Goal: Transaction & Acquisition: Book appointment/travel/reservation

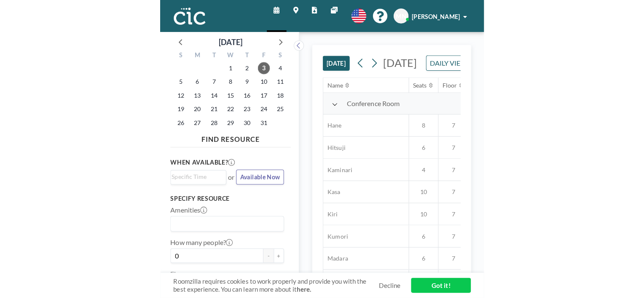
scroll to position [271, 760]
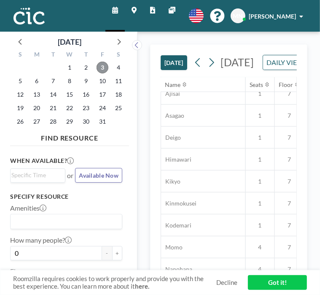
click at [105, 67] on span "3" at bounding box center [103, 68] width 12 height 12
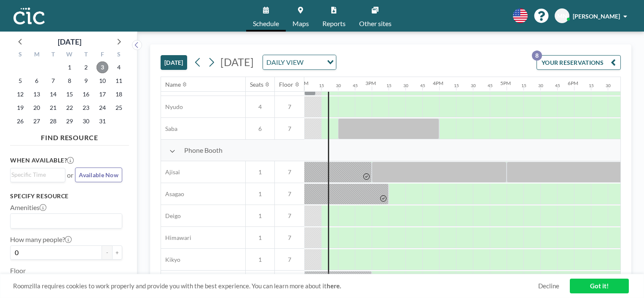
scroll to position [233, 944]
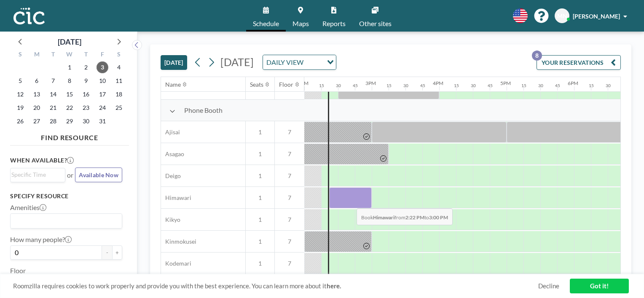
drag, startPoint x: 334, startPoint y: 201, endPoint x: 351, endPoint y: 201, distance: 16.4
click at [319, 201] on div at bounding box center [350, 198] width 43 height 21
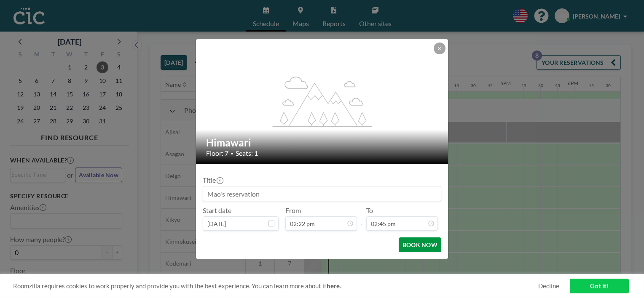
scroll to position [885, 0]
click at [319, 247] on button "BOOK NOW" at bounding box center [420, 245] width 43 height 15
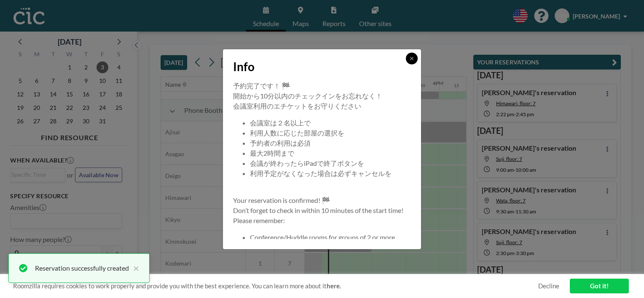
click at [319, 56] on icon at bounding box center [411, 58] width 5 height 5
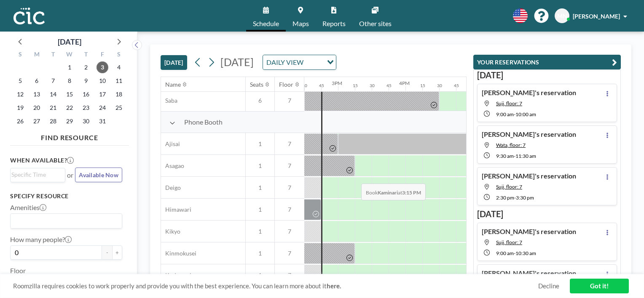
scroll to position [233, 978]
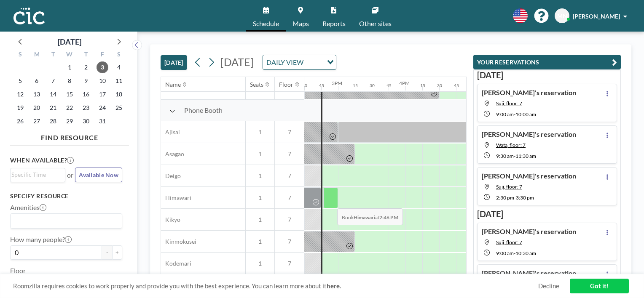
click at [319, 202] on div at bounding box center [330, 198] width 15 height 21
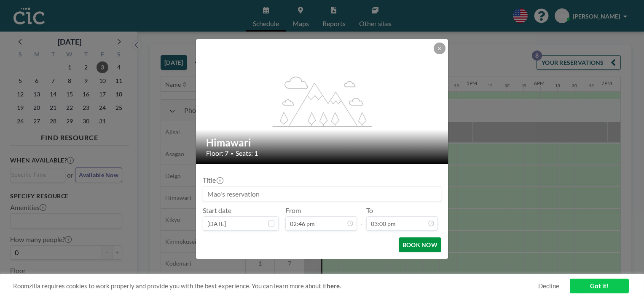
drag, startPoint x: 330, startPoint y: 202, endPoint x: 409, endPoint y: 240, distance: 87.6
click at [319, 240] on button "BOOK NOW" at bounding box center [420, 245] width 43 height 15
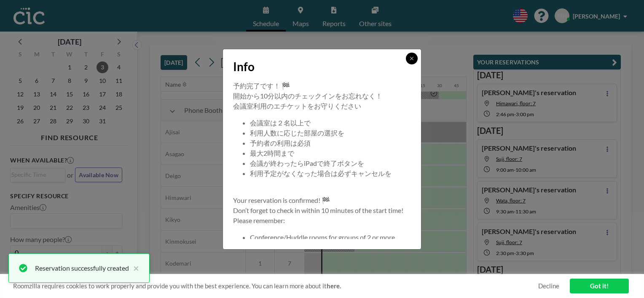
click at [319, 58] on icon at bounding box center [411, 58] width 5 height 5
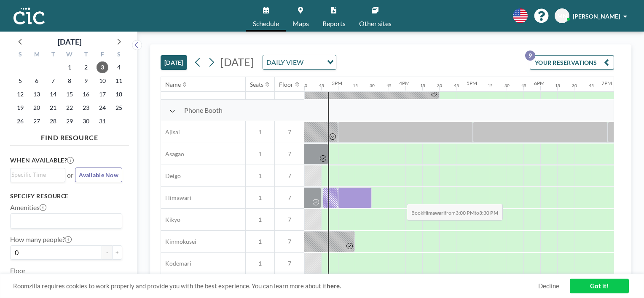
drag, startPoint x: 345, startPoint y: 198, endPoint x: 359, endPoint y: 197, distance: 13.9
click at [319, 197] on div at bounding box center [355, 198] width 34 height 21
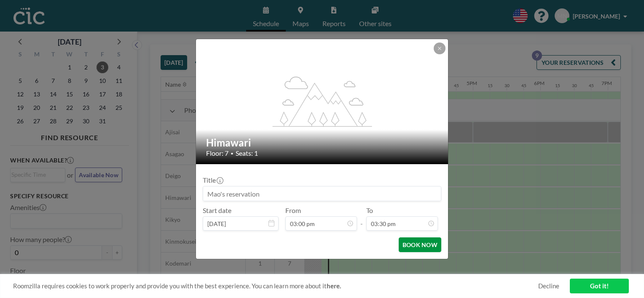
drag, startPoint x: 359, startPoint y: 197, endPoint x: 427, endPoint y: 247, distance: 84.0
click at [319, 247] on button "BOOK NOW" at bounding box center [420, 245] width 43 height 15
